Goal: Task Accomplishment & Management: Manage account settings

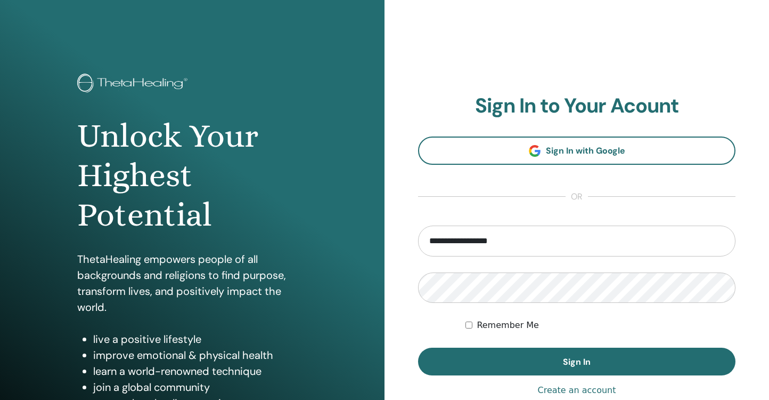
click at [578, 360] on span "Sign In" at bounding box center [577, 361] width 28 height 11
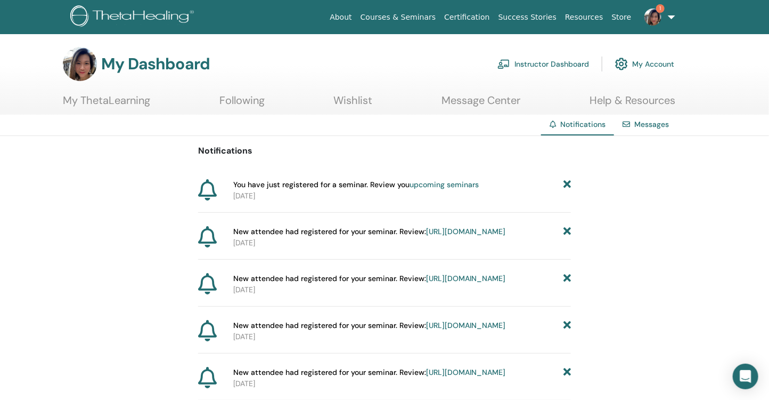
click at [656, 19] on img at bounding box center [653, 17] width 17 height 17
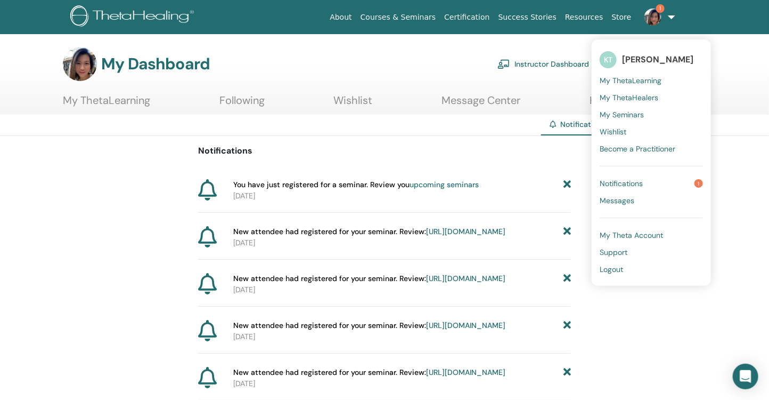
click at [628, 180] on span "Notifications" at bounding box center [621, 183] width 43 height 10
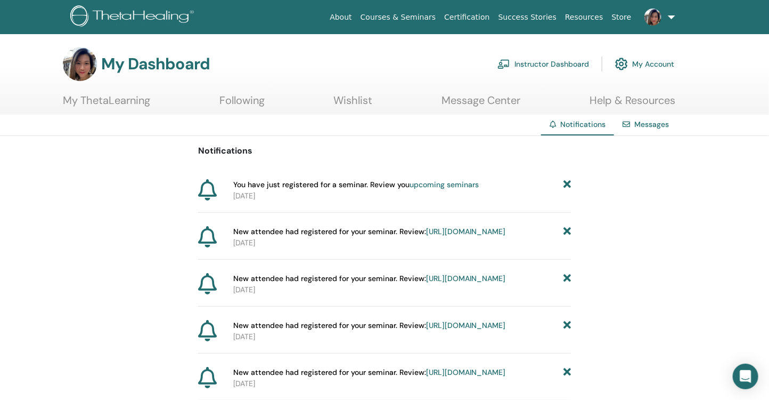
click at [567, 59] on link "Instructor Dashboard" at bounding box center [544, 63] width 92 height 23
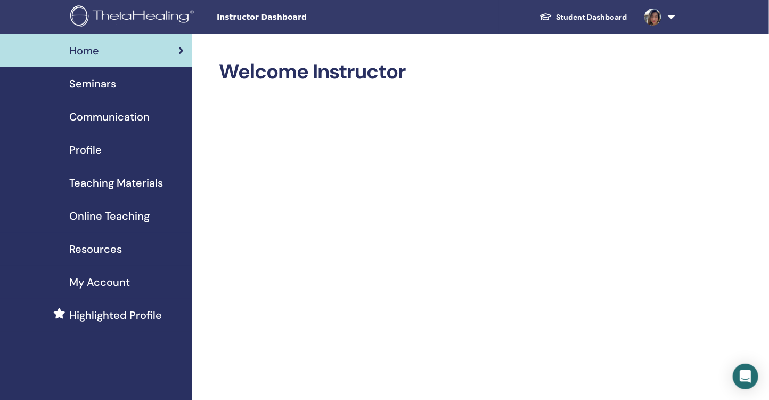
click at [104, 85] on span "Seminars" at bounding box center [92, 84] width 47 height 16
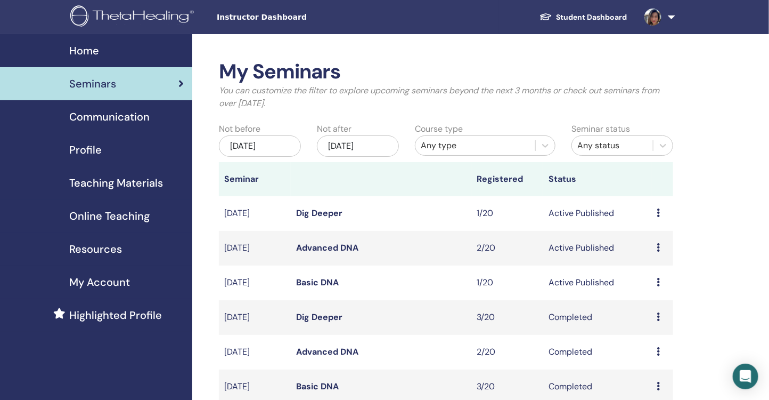
click at [318, 279] on link "Basic DNA" at bounding box center [317, 282] width 43 height 11
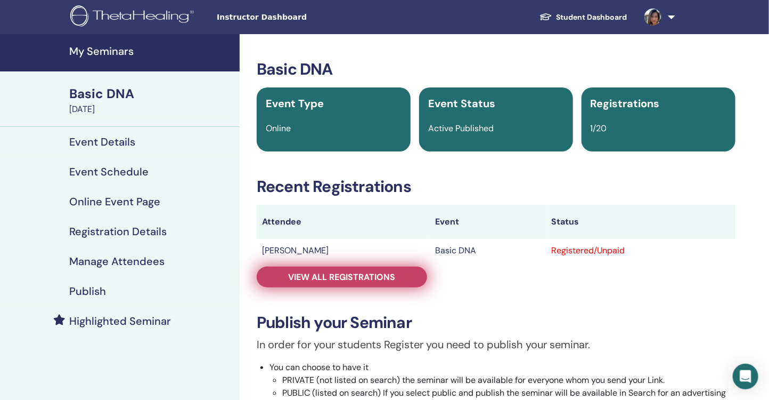
click at [385, 277] on span "View all registrations" at bounding box center [342, 276] width 107 height 11
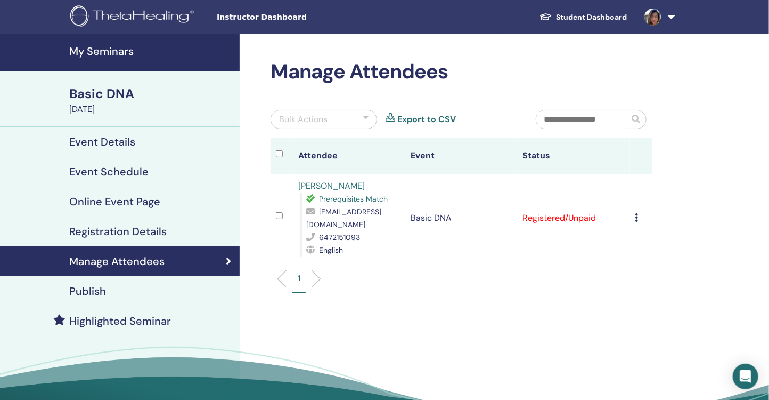
click at [635, 210] on td "Cancel Registration Do not auto-certify Mark as Paid Mark as Unpaid Mark as Abs…" at bounding box center [641, 217] width 22 height 87
click at [639, 212] on div "Cancel Registration Do not auto-certify Mark as Paid Mark as Unpaid Mark as Abs…" at bounding box center [642, 218] width 12 height 13
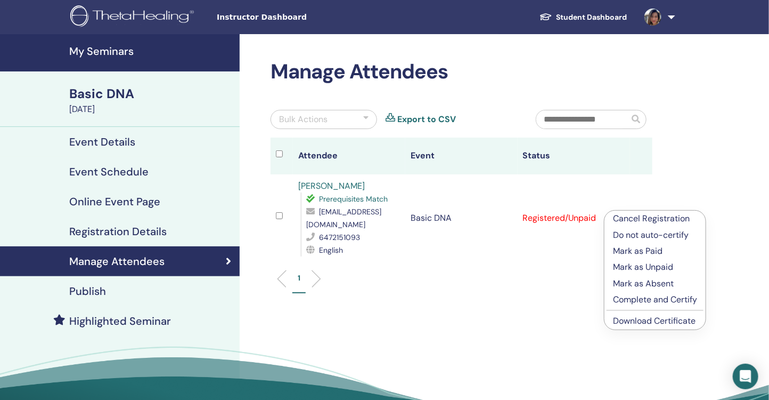
click at [645, 296] on p "Complete and Certify" at bounding box center [655, 299] width 84 height 13
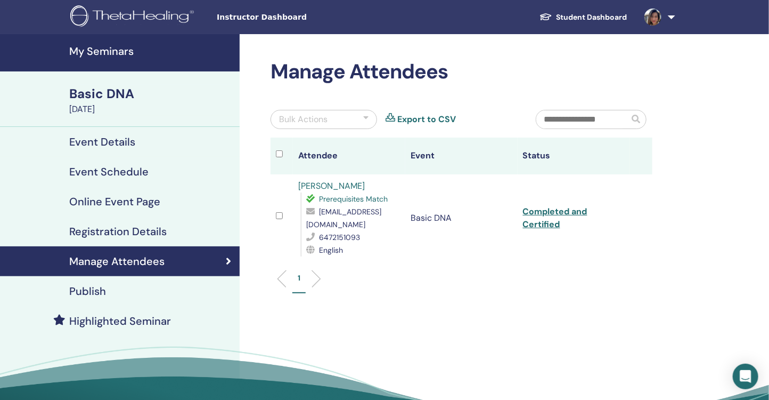
click at [580, 19] on link "Student Dashboard" at bounding box center [583, 17] width 105 height 20
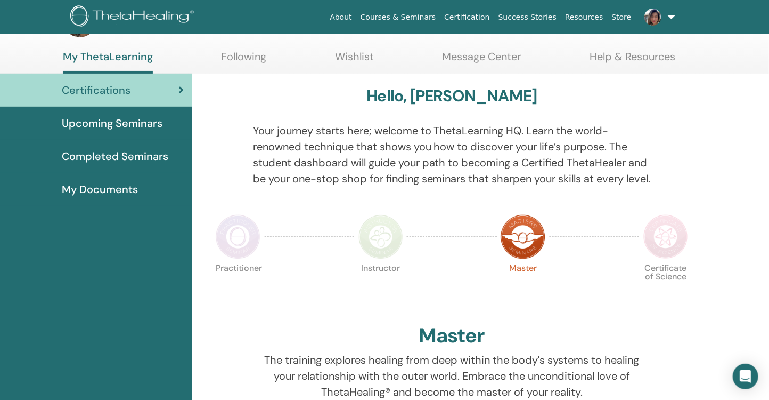
scroll to position [27, 0]
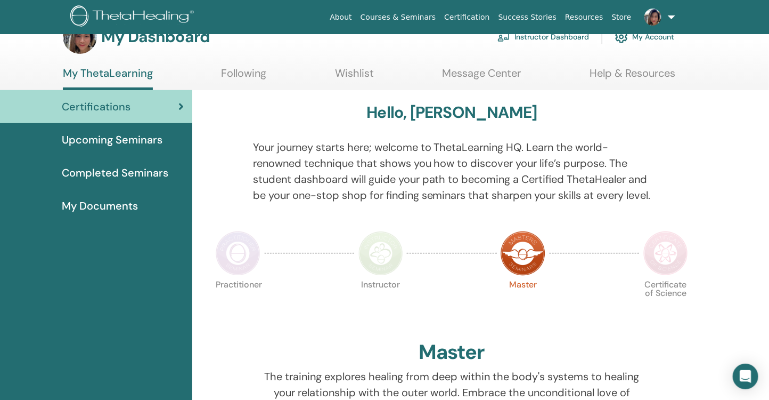
click at [106, 145] on span "Upcoming Seminars" at bounding box center [112, 140] width 101 height 16
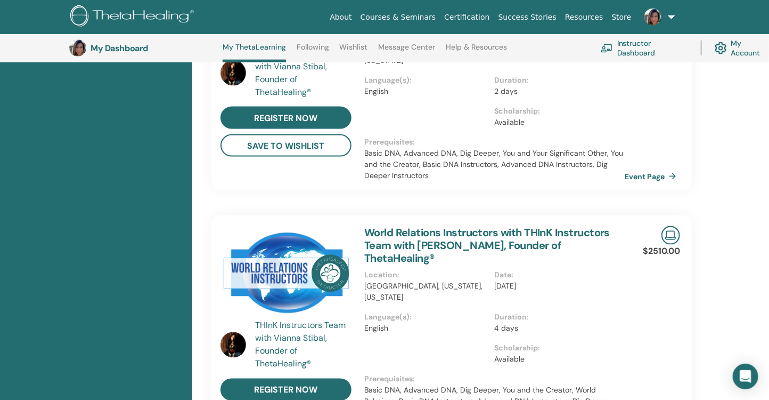
scroll to position [605, 0]
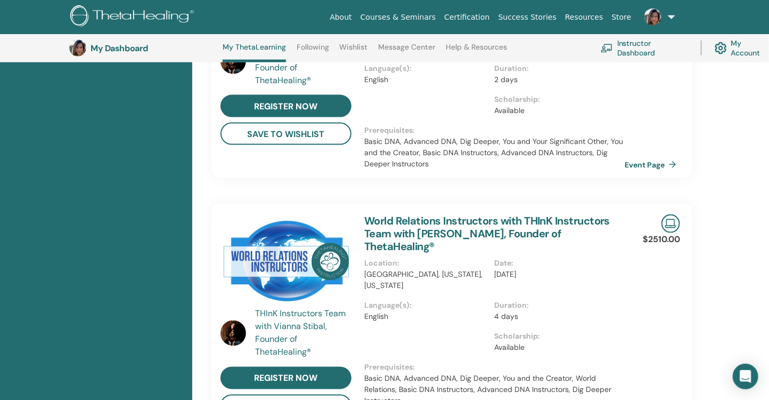
click at [420, 214] on link "World Relations Instructors with THInK Instructors Team with [PERSON_NAME], Fou…" at bounding box center [487, 233] width 246 height 39
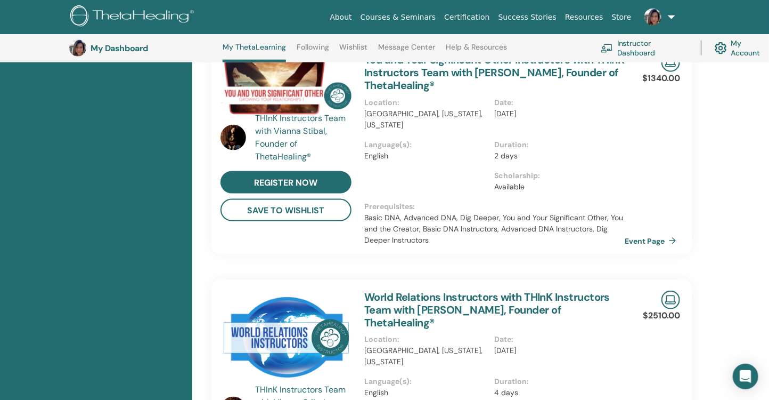
scroll to position [590, 0]
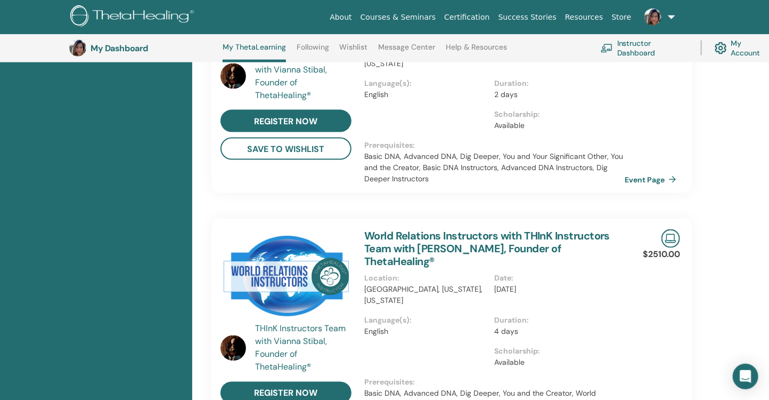
click at [431, 229] on link "World Relations Instructors with THInK Instructors Team with [PERSON_NAME], Fou…" at bounding box center [487, 248] width 246 height 39
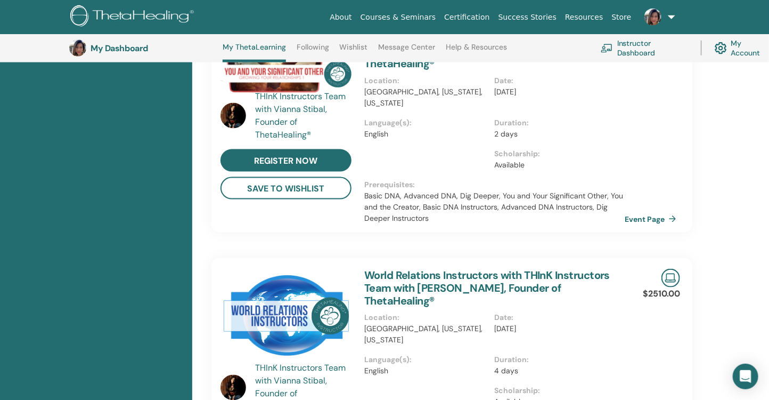
scroll to position [704, 0]
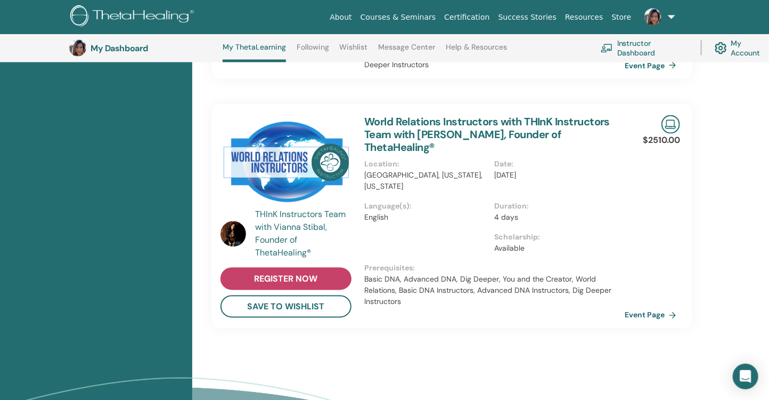
click at [287, 273] on span "register now" at bounding box center [286, 278] width 63 height 11
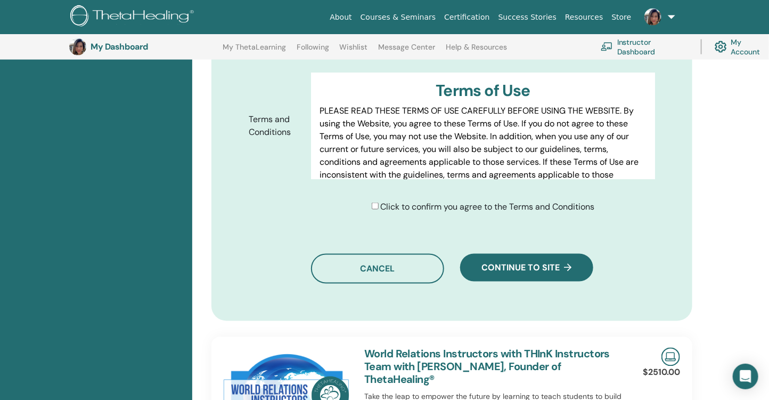
scroll to position [647, 0]
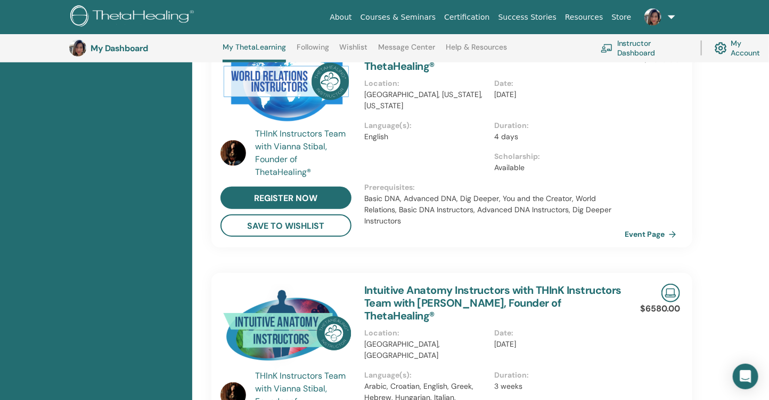
scroll to position [275, 0]
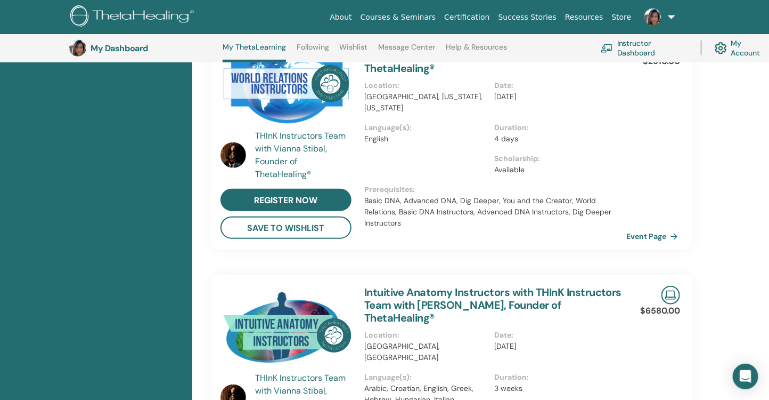
click at [636, 237] on link "Event Page" at bounding box center [655, 236] width 56 height 16
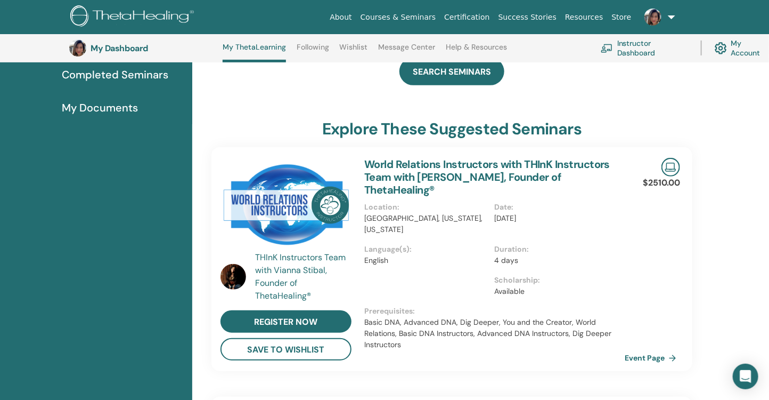
scroll to position [0, 0]
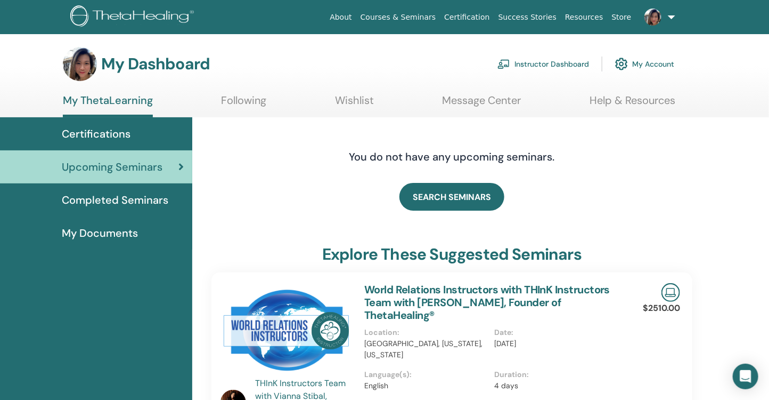
click at [139, 17] on img at bounding box center [133, 17] width 127 height 24
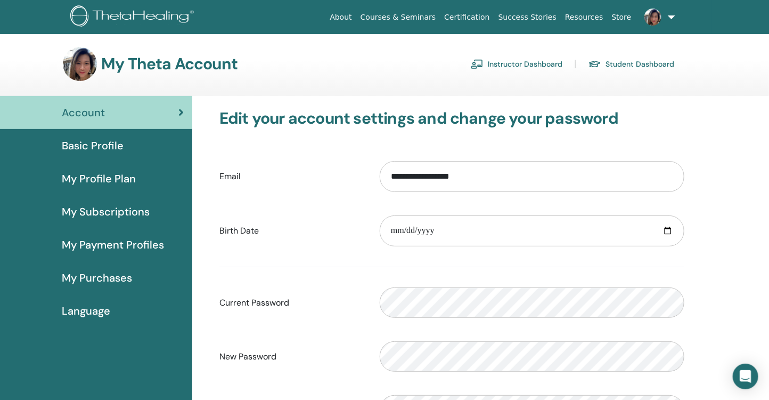
click at [118, 144] on span "Basic Profile" at bounding box center [93, 145] width 62 height 16
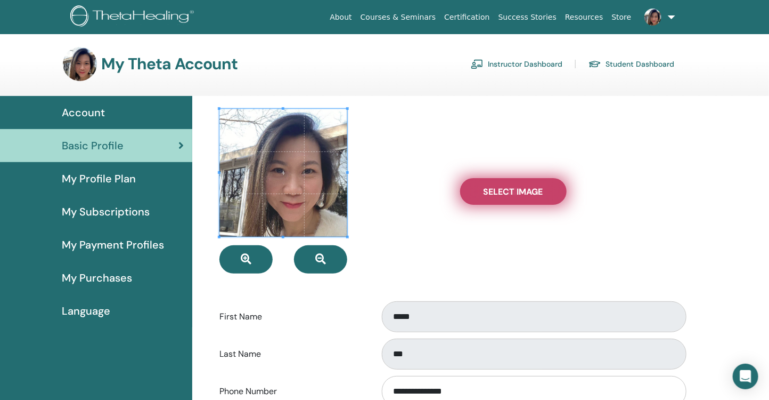
click at [509, 201] on label "Select Image" at bounding box center [513, 191] width 107 height 27
click at [509, 195] on input "Select Image" at bounding box center [514, 191] width 14 height 7
type input "**********"
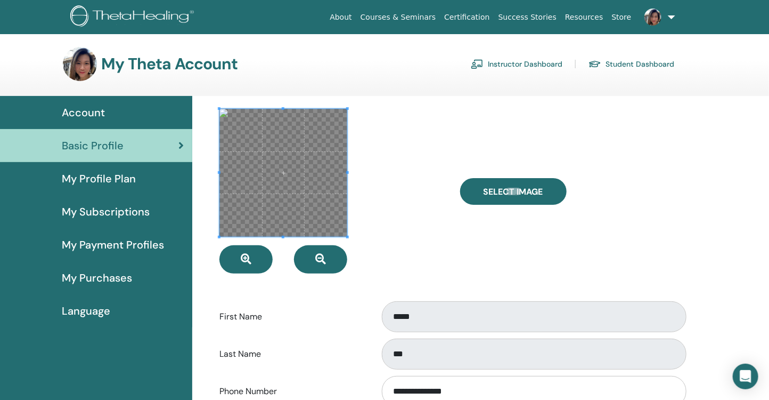
click at [401, 187] on div at bounding box center [332, 191] width 241 height 165
click at [401, 195] on div at bounding box center [332, 191] width 241 height 165
click at [417, 220] on div at bounding box center [332, 191] width 241 height 165
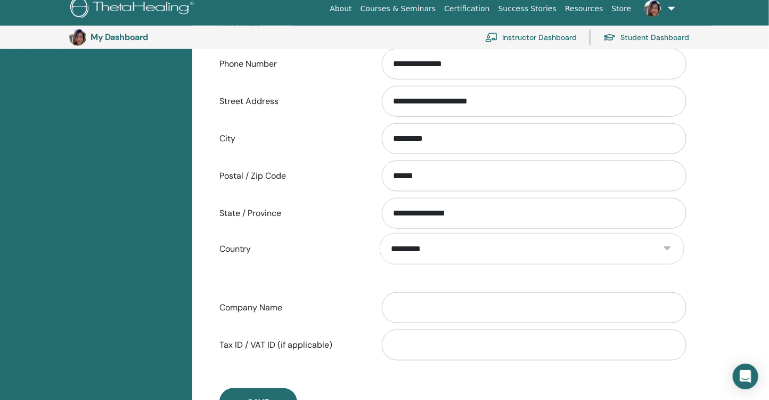
scroll to position [530, 0]
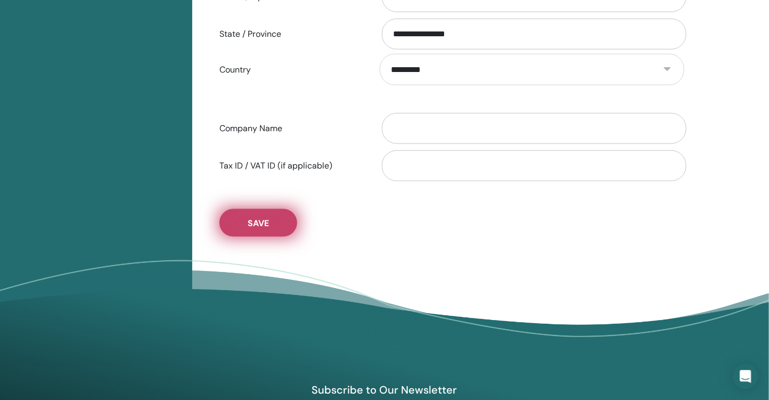
click at [270, 221] on button "Save" at bounding box center [259, 223] width 78 height 28
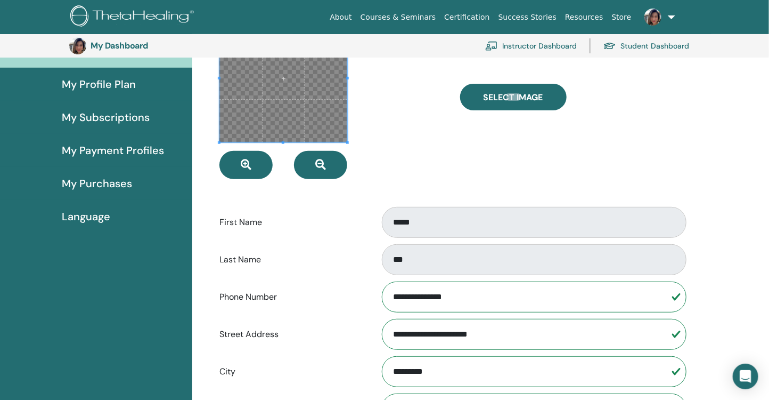
scroll to position [0, 0]
